Goal: Transaction & Acquisition: Purchase product/service

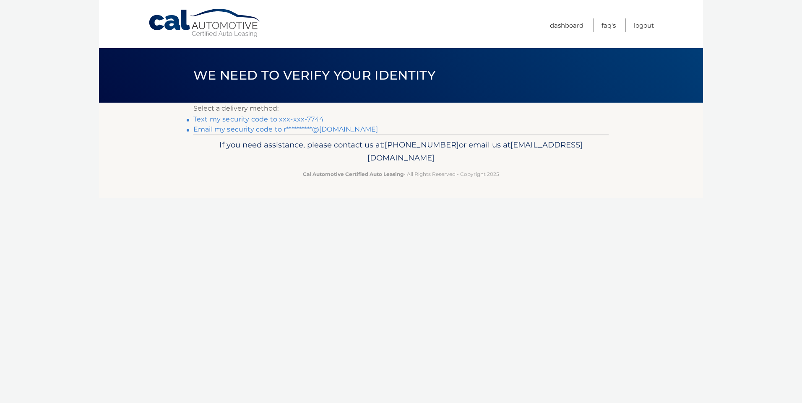
click at [244, 120] on link "Text my security code to xxx-xxx-7744" at bounding box center [258, 119] width 130 height 8
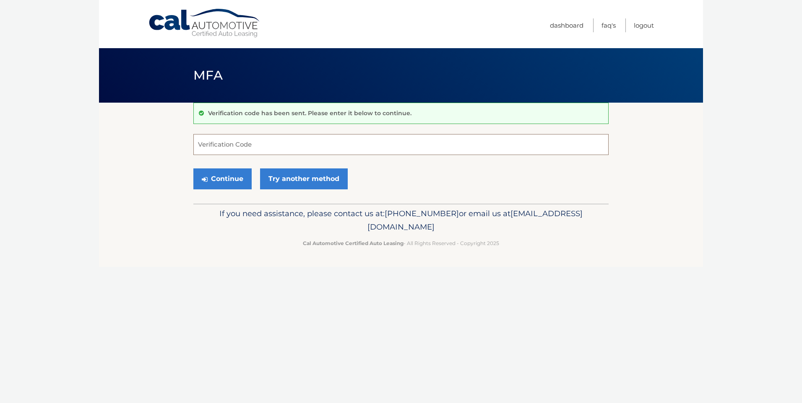
click at [216, 144] on input "Verification Code" at bounding box center [400, 144] width 415 height 21
type input "447407"
click at [224, 179] on button "Continue" at bounding box center [222, 179] width 58 height 21
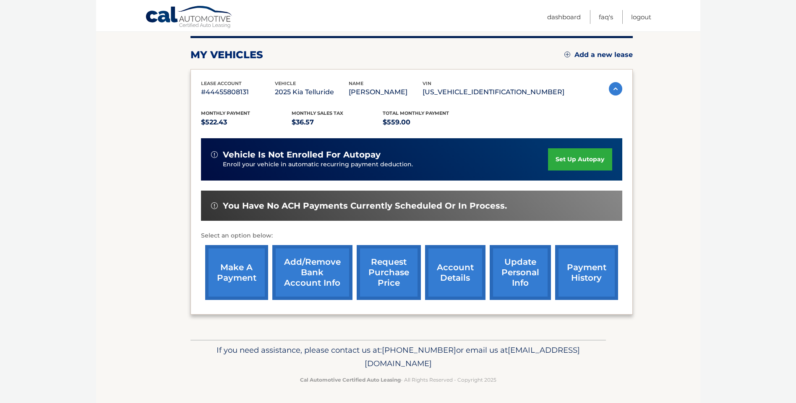
scroll to position [105, 0]
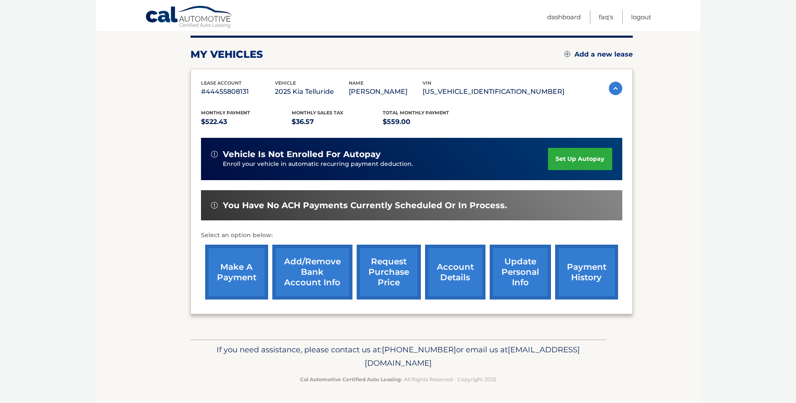
click at [235, 273] on link "make a payment" at bounding box center [236, 272] width 63 height 55
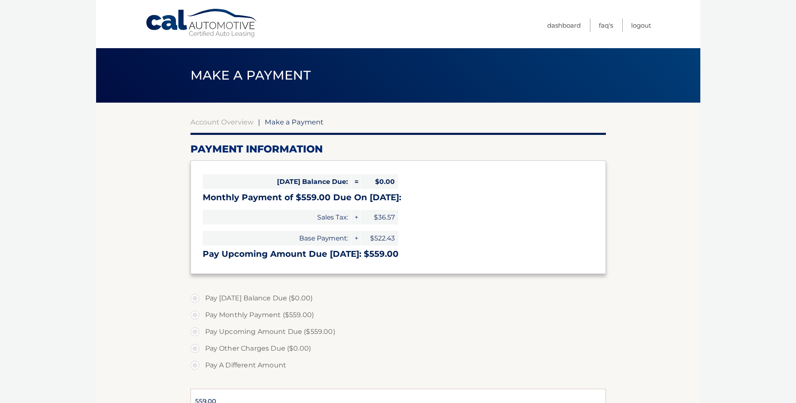
select select "ZTJlZWUzM2YtNmY1Ni00MzdkLWJhODYtNDg1NGY1MTEyZjll"
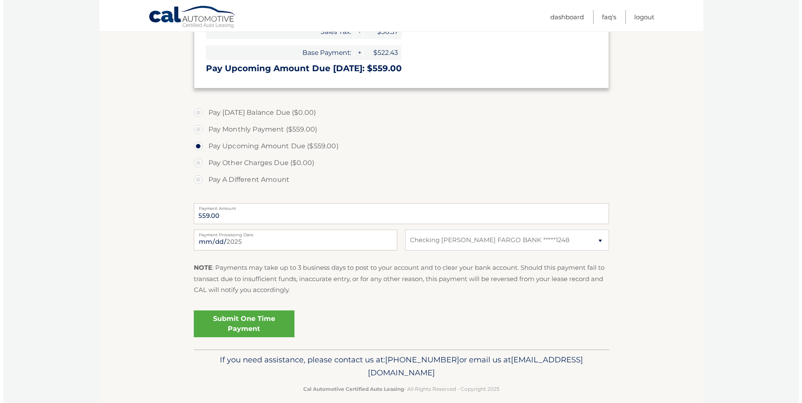
scroll to position [196, 0]
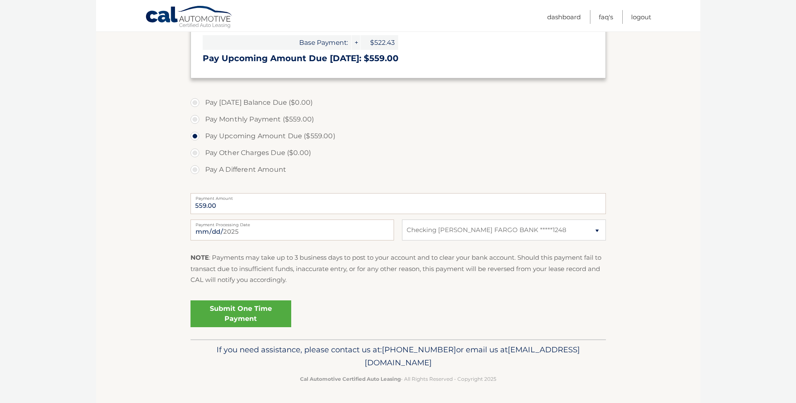
click at [238, 313] on link "Submit One Time Payment" at bounding box center [240, 314] width 101 height 27
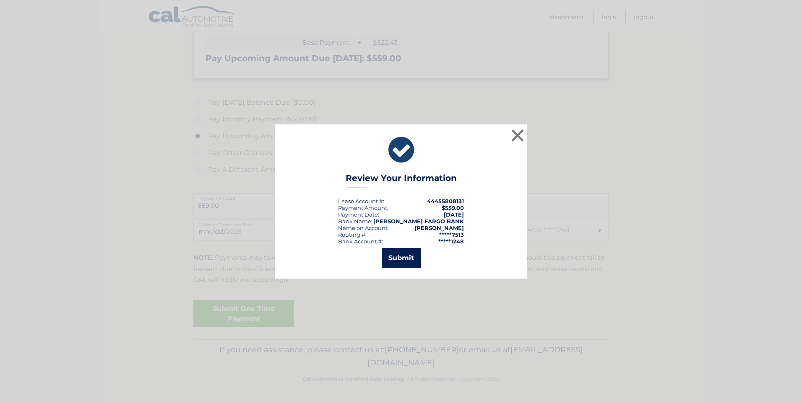
click at [396, 257] on button "Submit" at bounding box center [401, 258] width 39 height 20
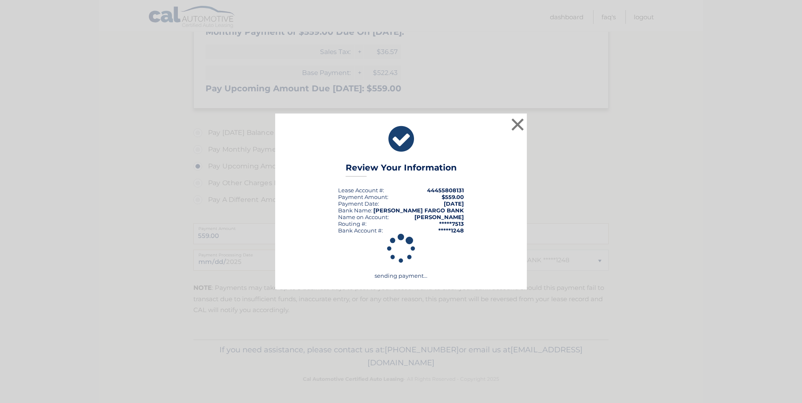
scroll to position [166, 0]
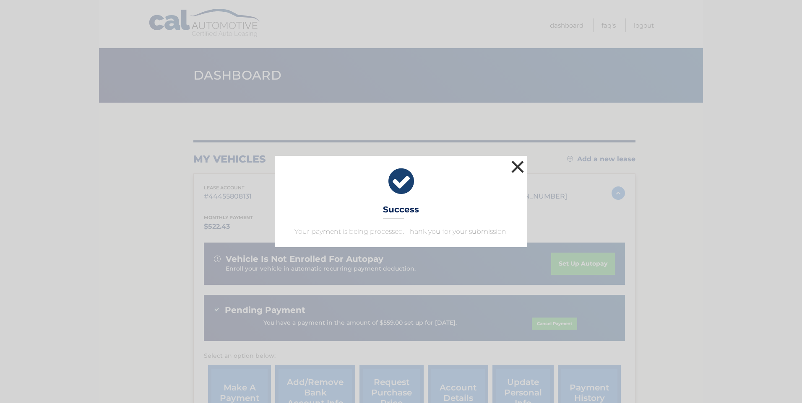
click at [513, 166] on button "×" at bounding box center [517, 167] width 17 height 17
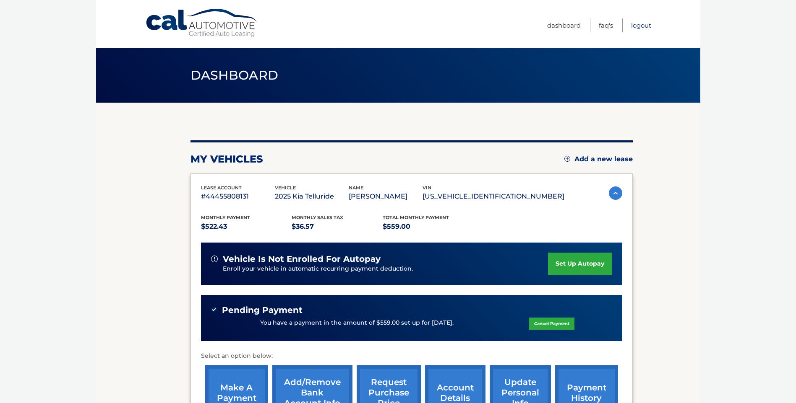
click at [643, 22] on link "Logout" at bounding box center [641, 25] width 20 height 14
